Goal: Check status

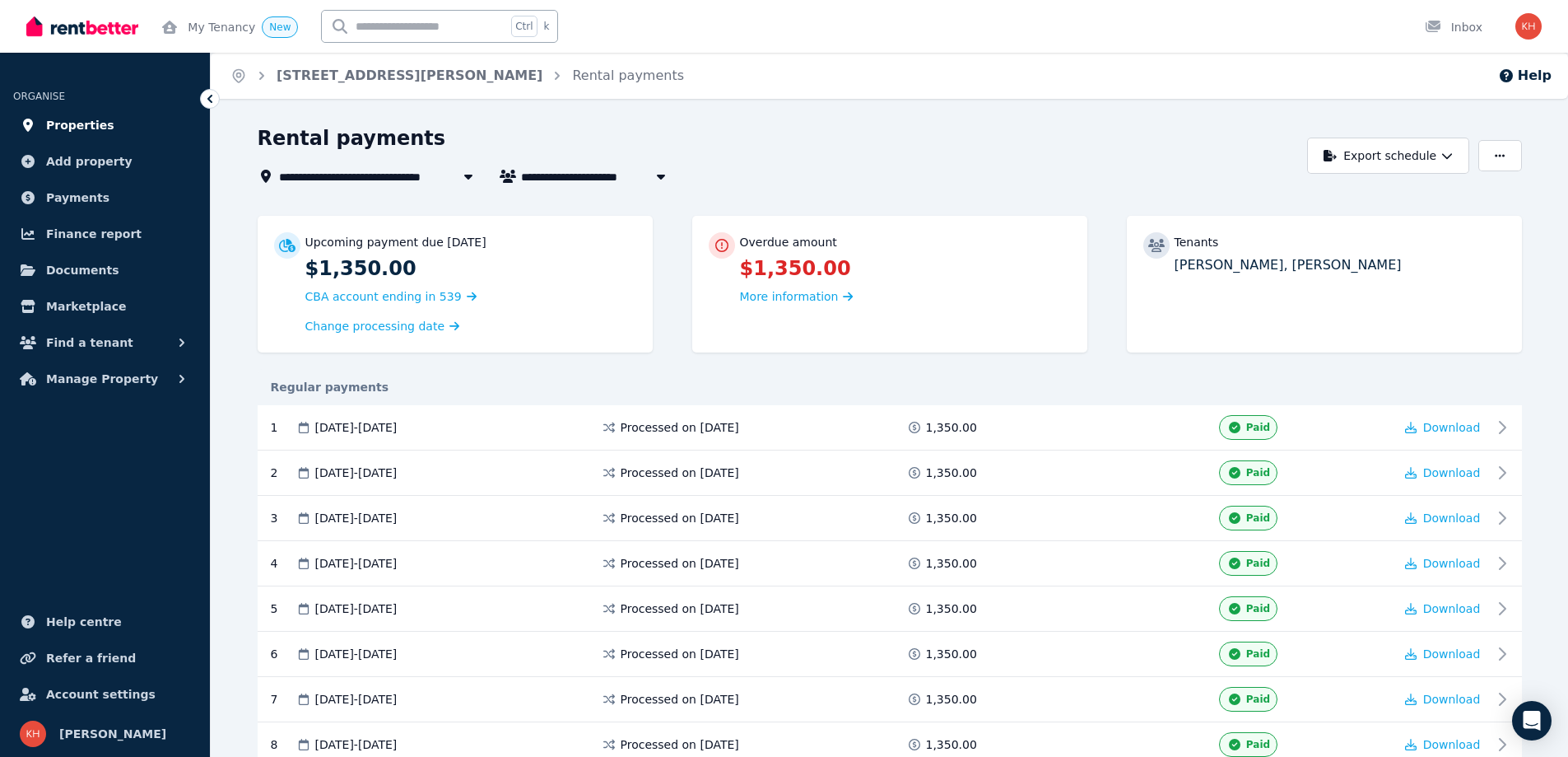
click at [100, 124] on span "Properties" at bounding box center [80, 125] width 69 height 20
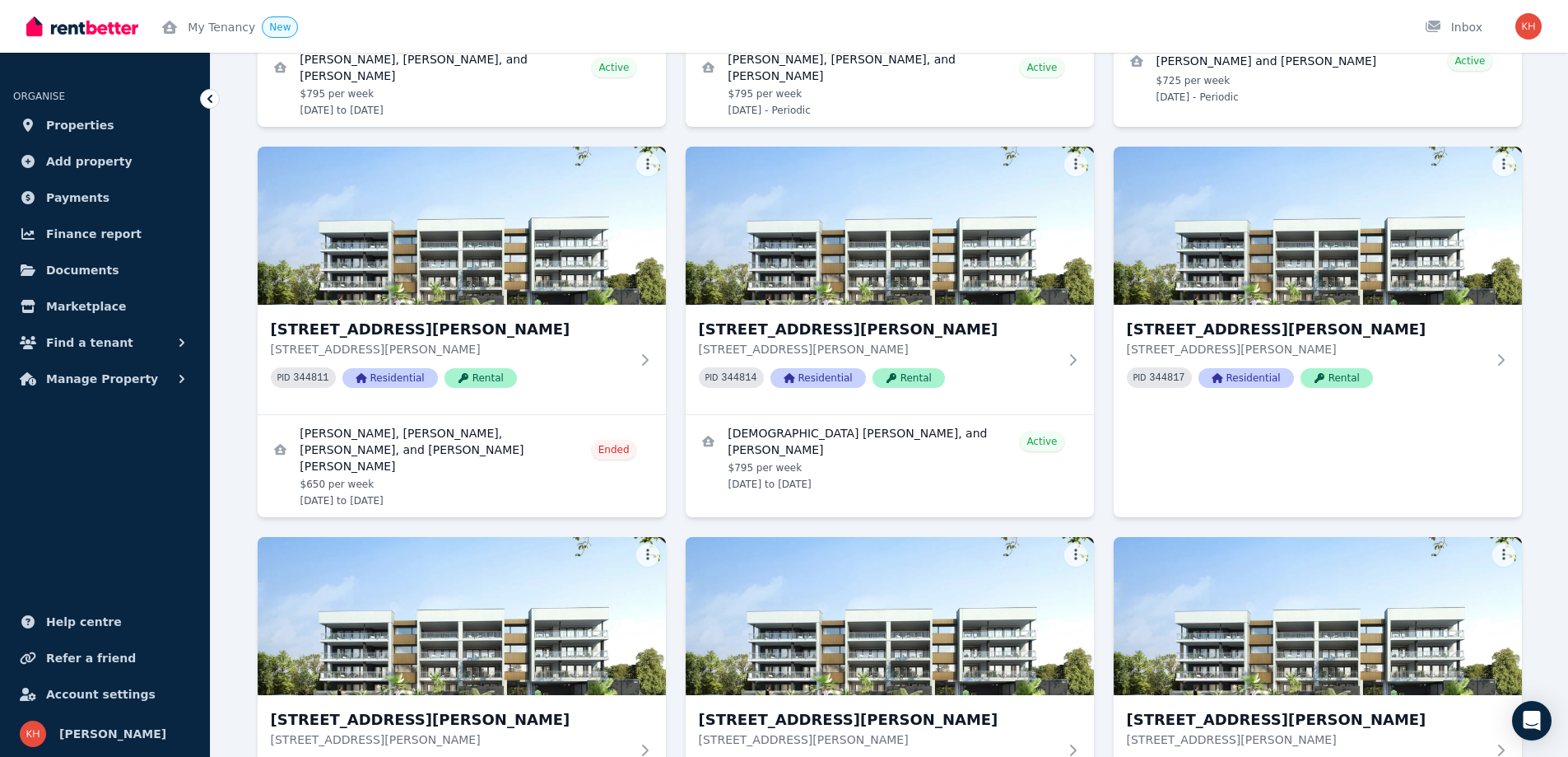
scroll to position [1922, 0]
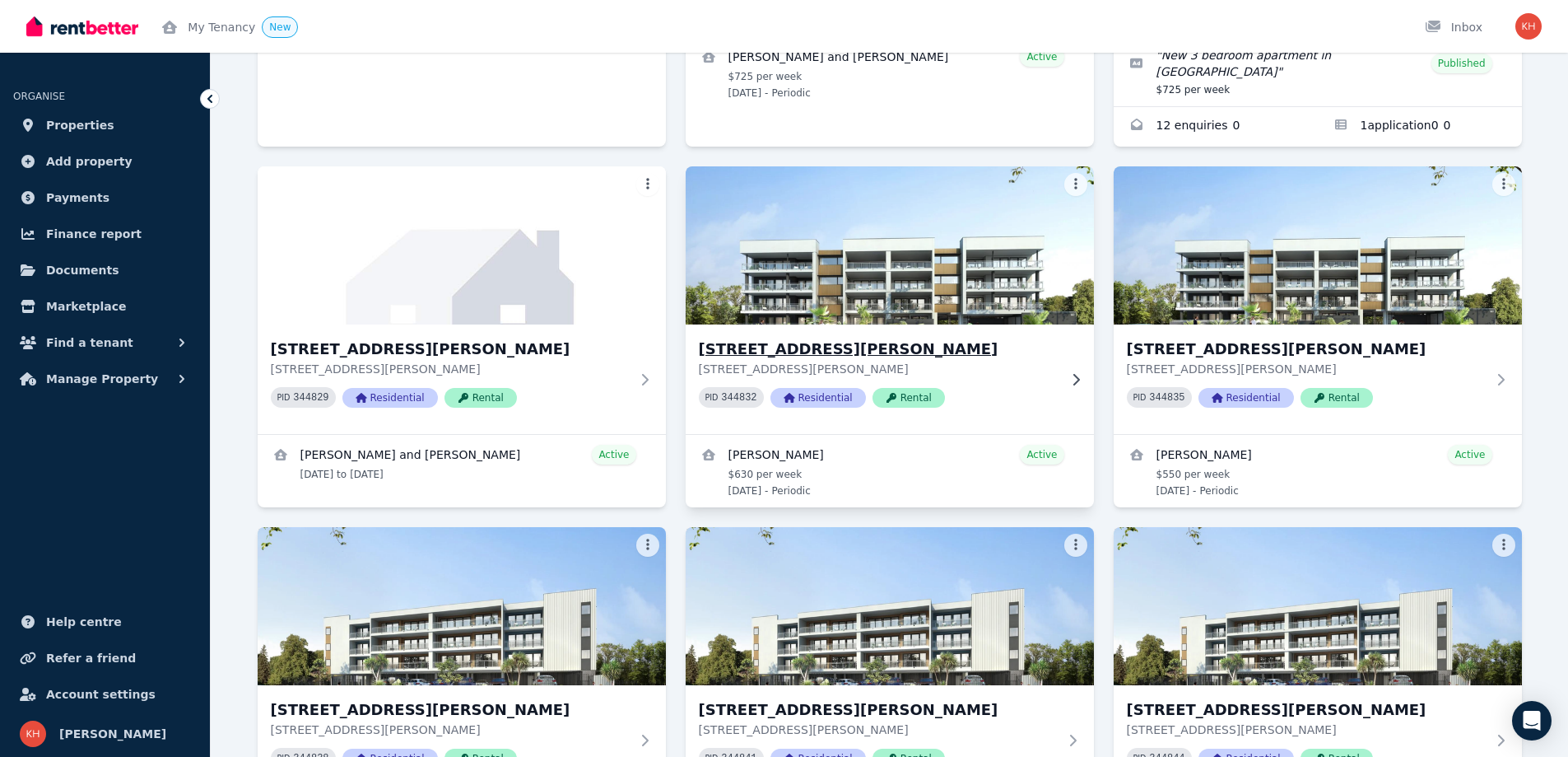
click at [799, 338] on h3 "[STREET_ADDRESS][PERSON_NAME]" at bounding box center [878, 349] width 359 height 23
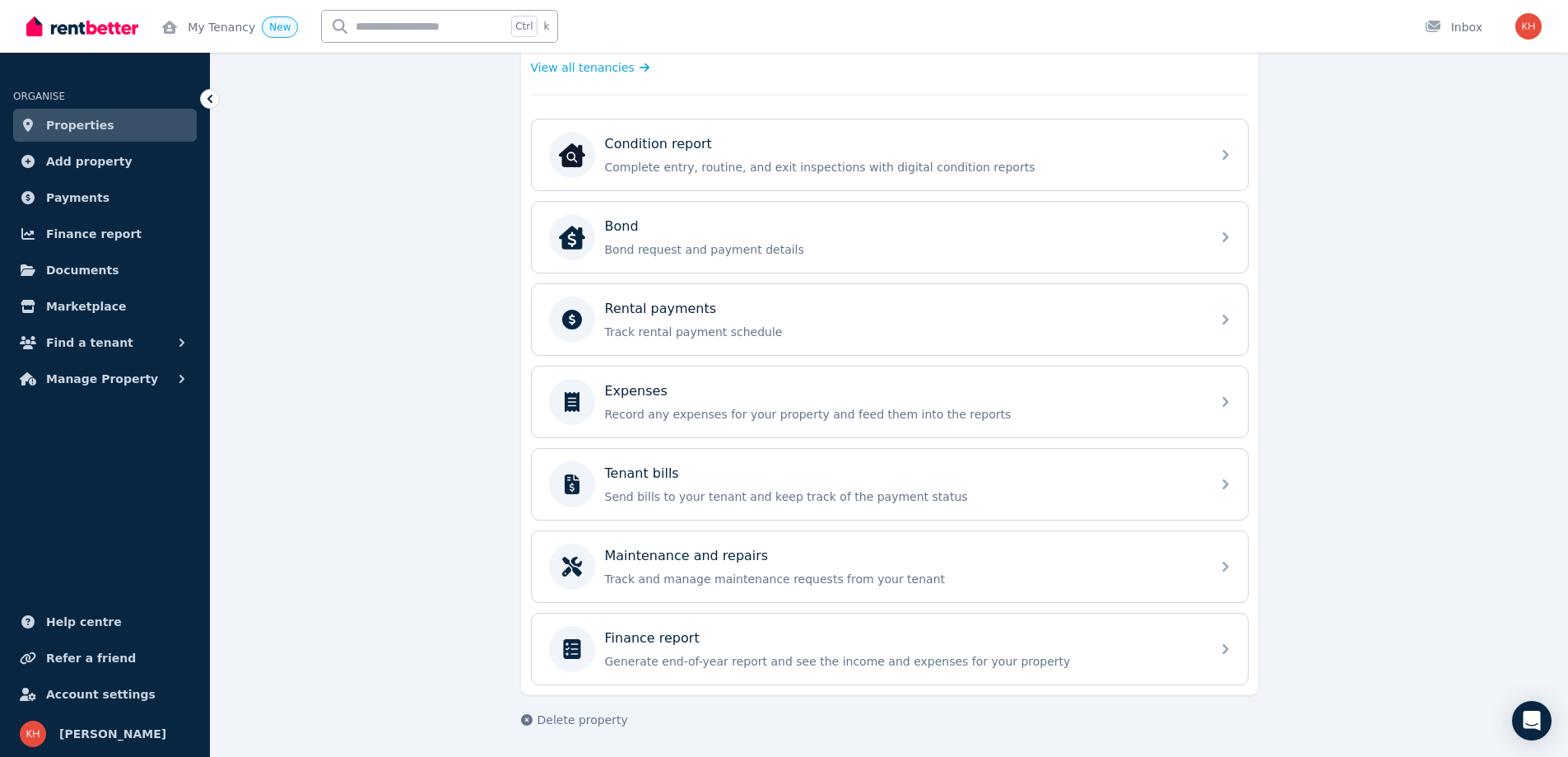
scroll to position [486, 0]
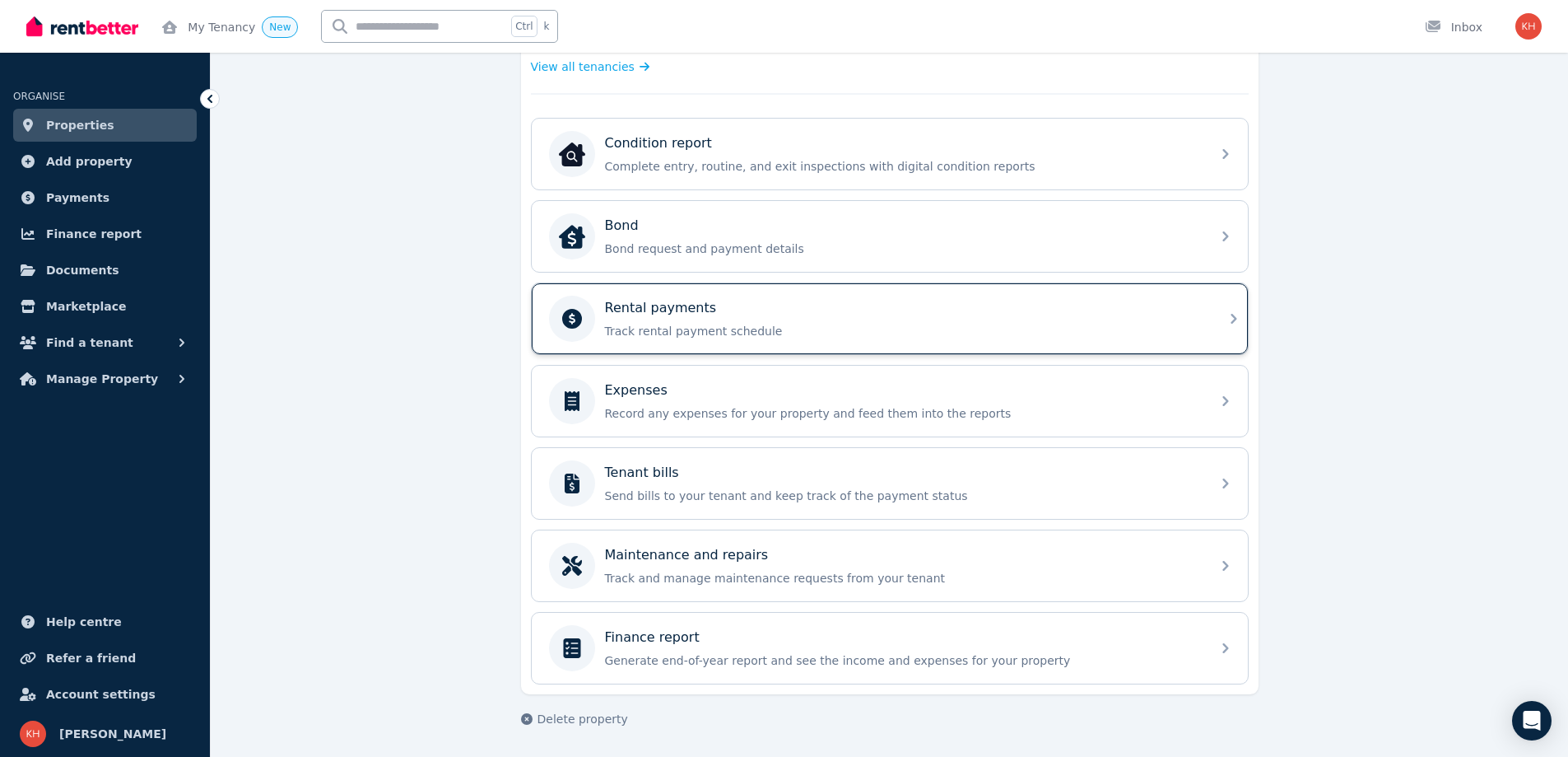
click at [1231, 311] on icon at bounding box center [1234, 318] width 20 height 20
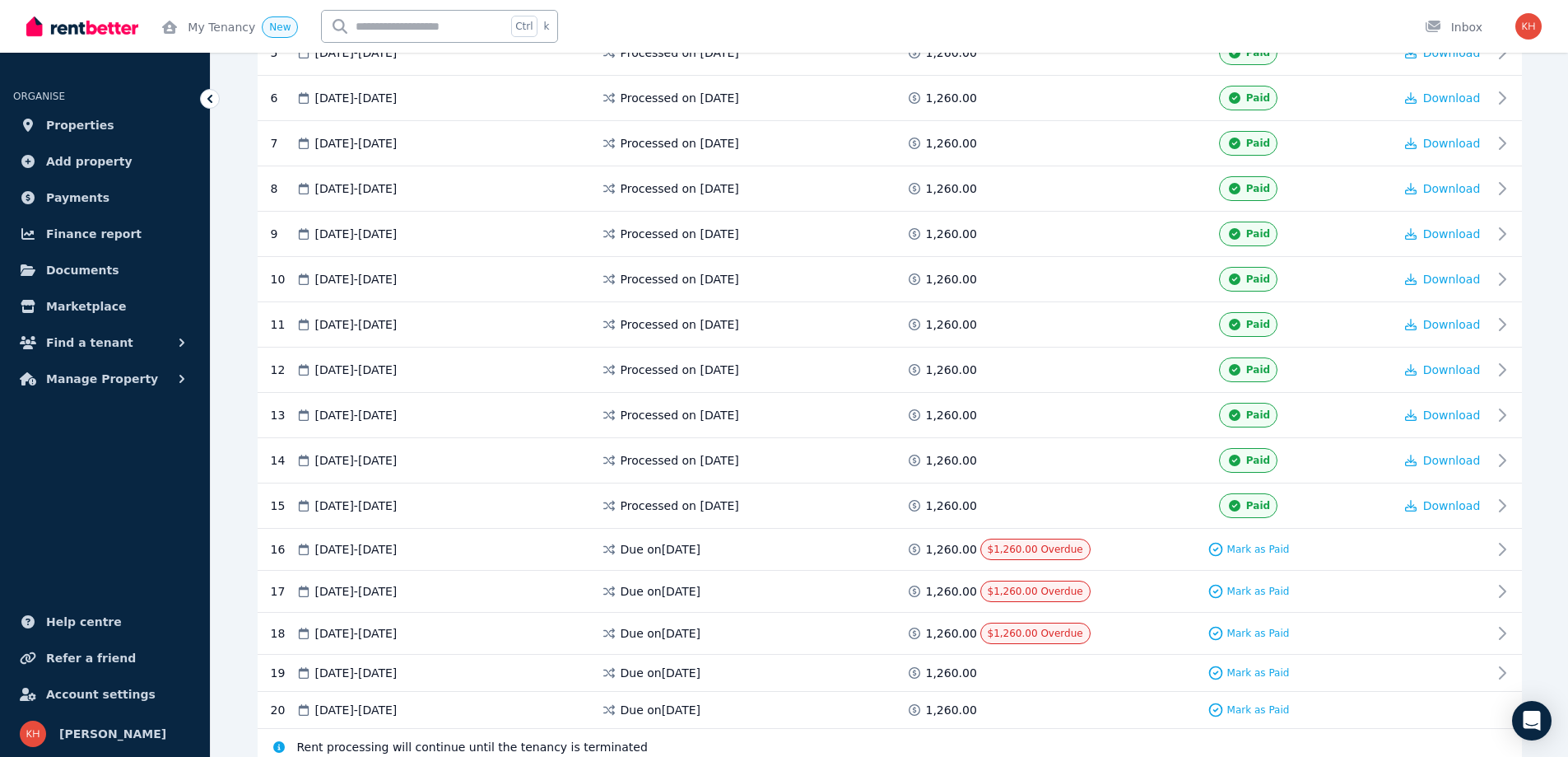
scroll to position [567, 0]
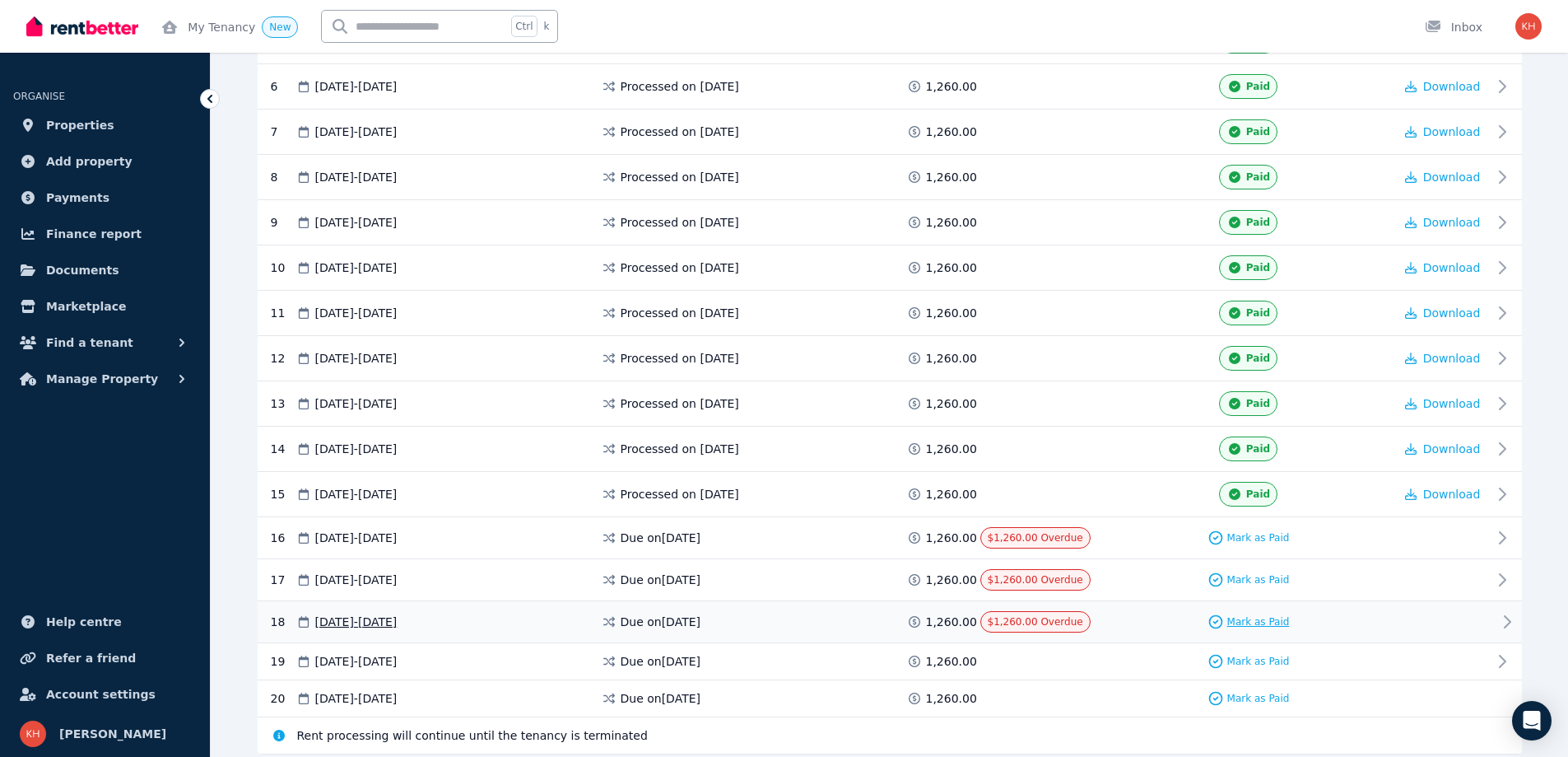
click at [1269, 618] on span "Mark as Paid" at bounding box center [1258, 621] width 63 height 13
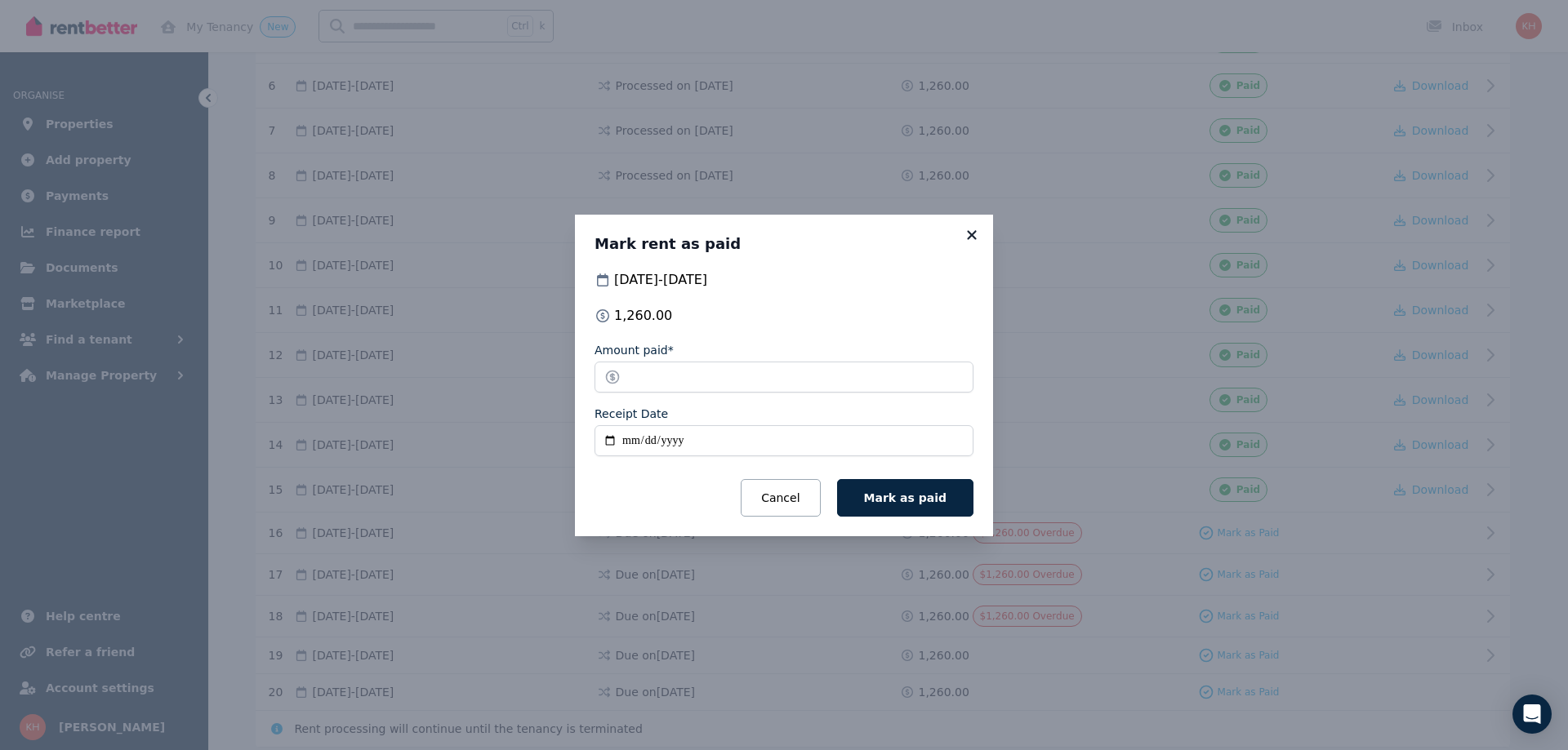
click at [965, 232] on icon at bounding box center [971, 234] width 16 height 15
